Goal: Complete application form

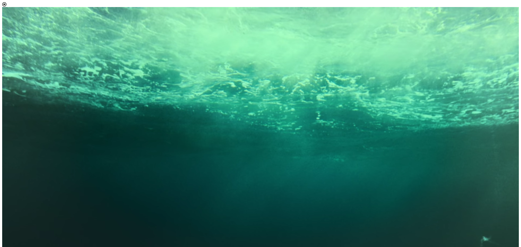
scroll to position [3, 25]
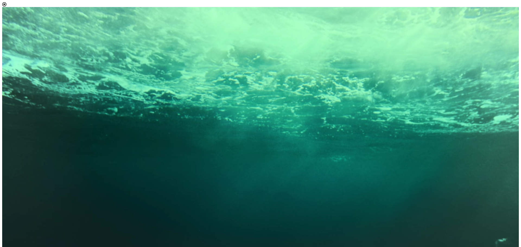
select select "[object Object]"
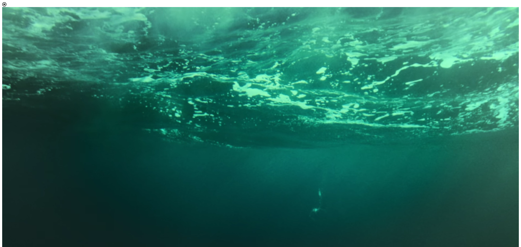
scroll to position [3, 0]
